Goal: Information Seeking & Learning: Learn about a topic

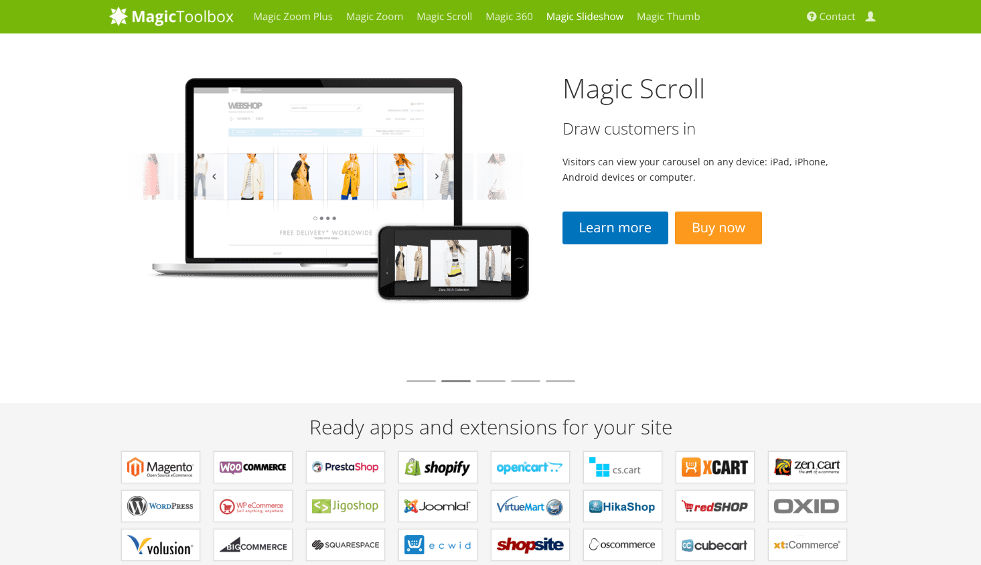
click at [591, 16] on link "Magic Slideshow" at bounding box center [585, 16] width 90 height 33
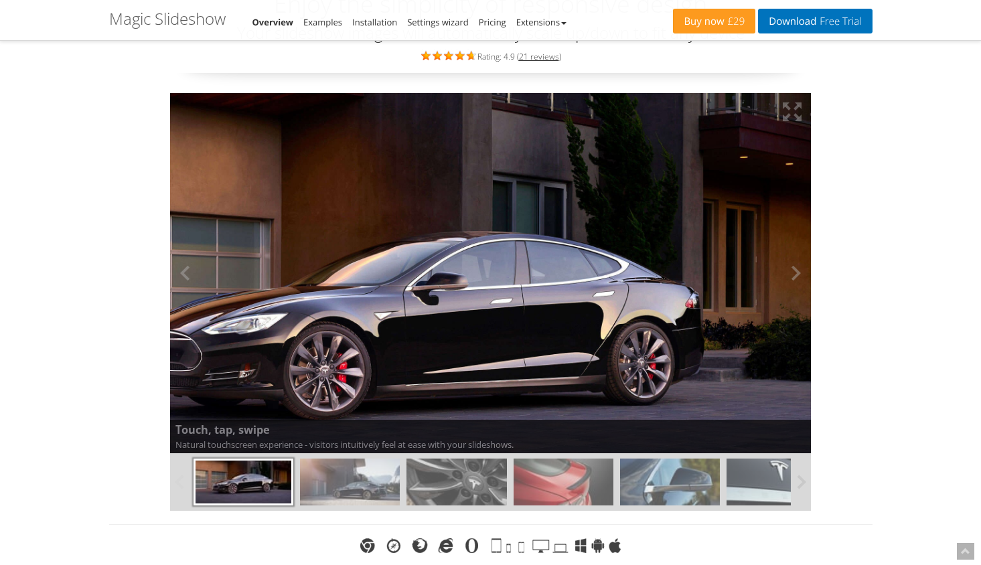
scroll to position [105, 0]
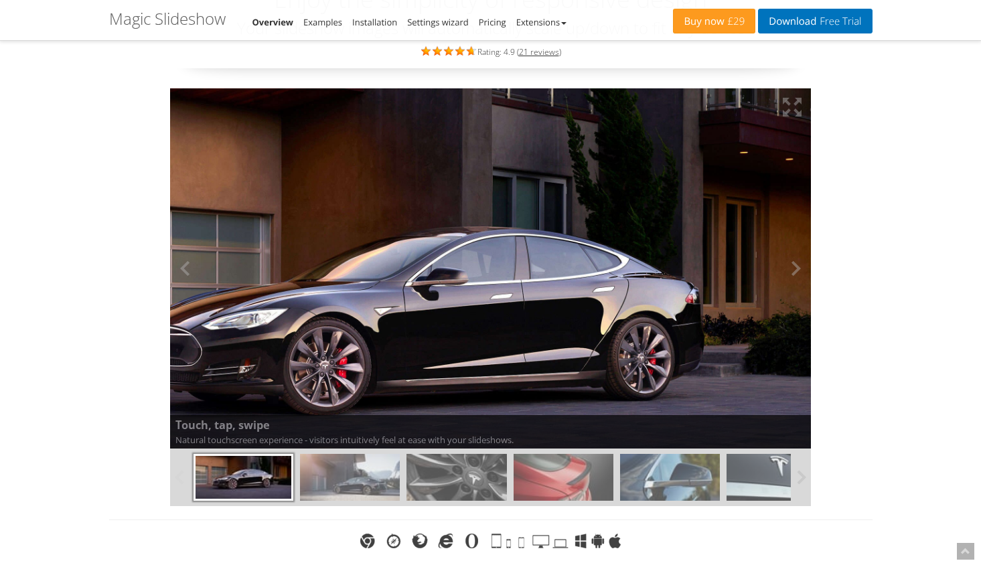
click at [510, 204] on img at bounding box center [427, 304] width 770 height 433
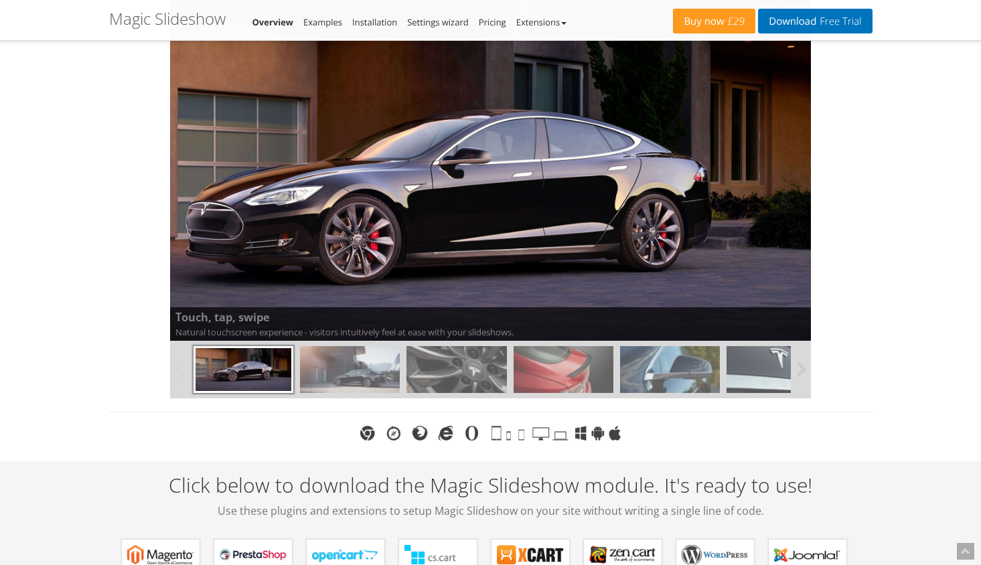
scroll to position [214, 0]
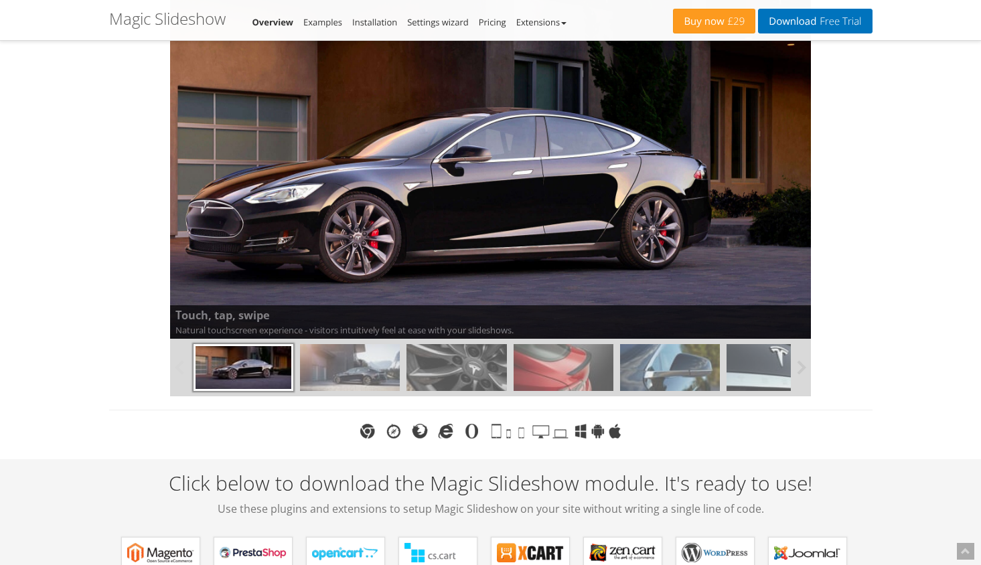
click at [504, 429] on img at bounding box center [556, 431] width 129 height 15
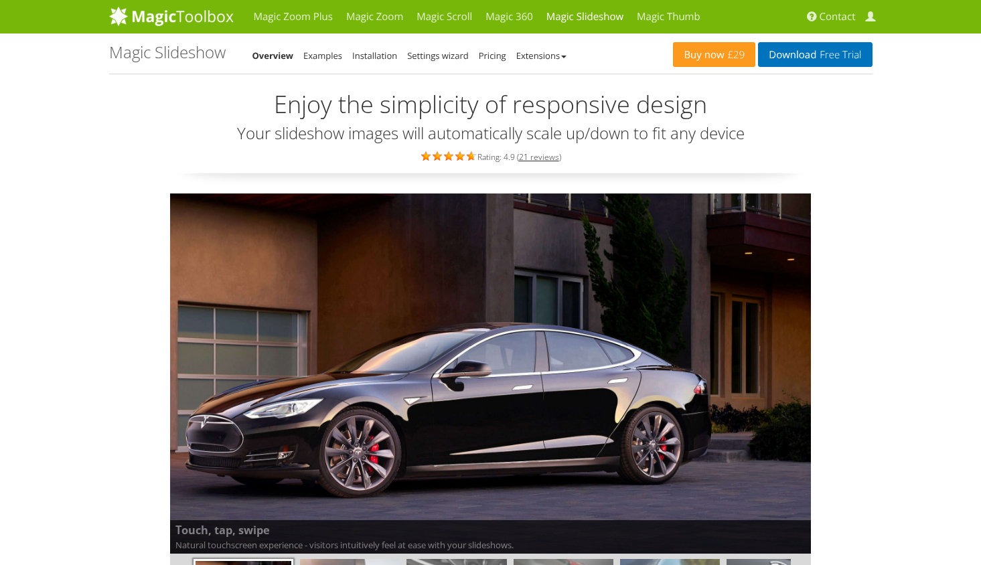
scroll to position [0, 0]
click at [497, 60] on link "Pricing" at bounding box center [492, 56] width 27 height 12
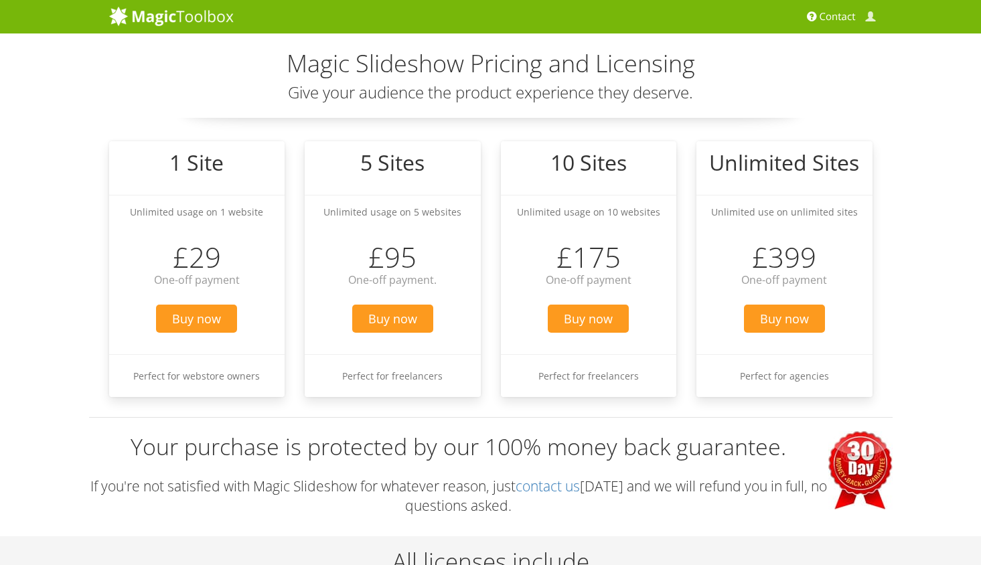
click at [841, 12] on span "Contact" at bounding box center [838, 16] width 36 height 13
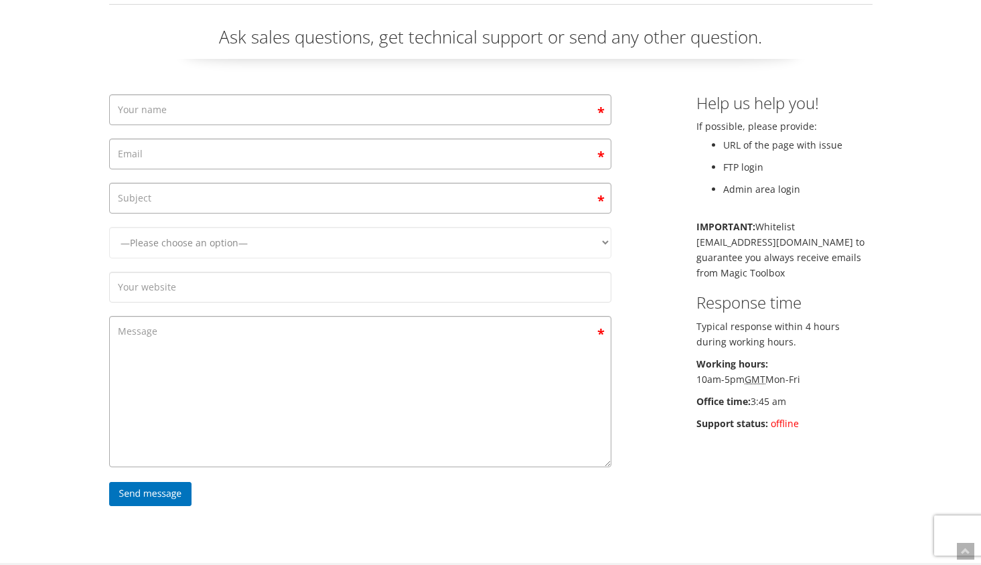
scroll to position [73, 0]
